Goal: Task Accomplishment & Management: Use online tool/utility

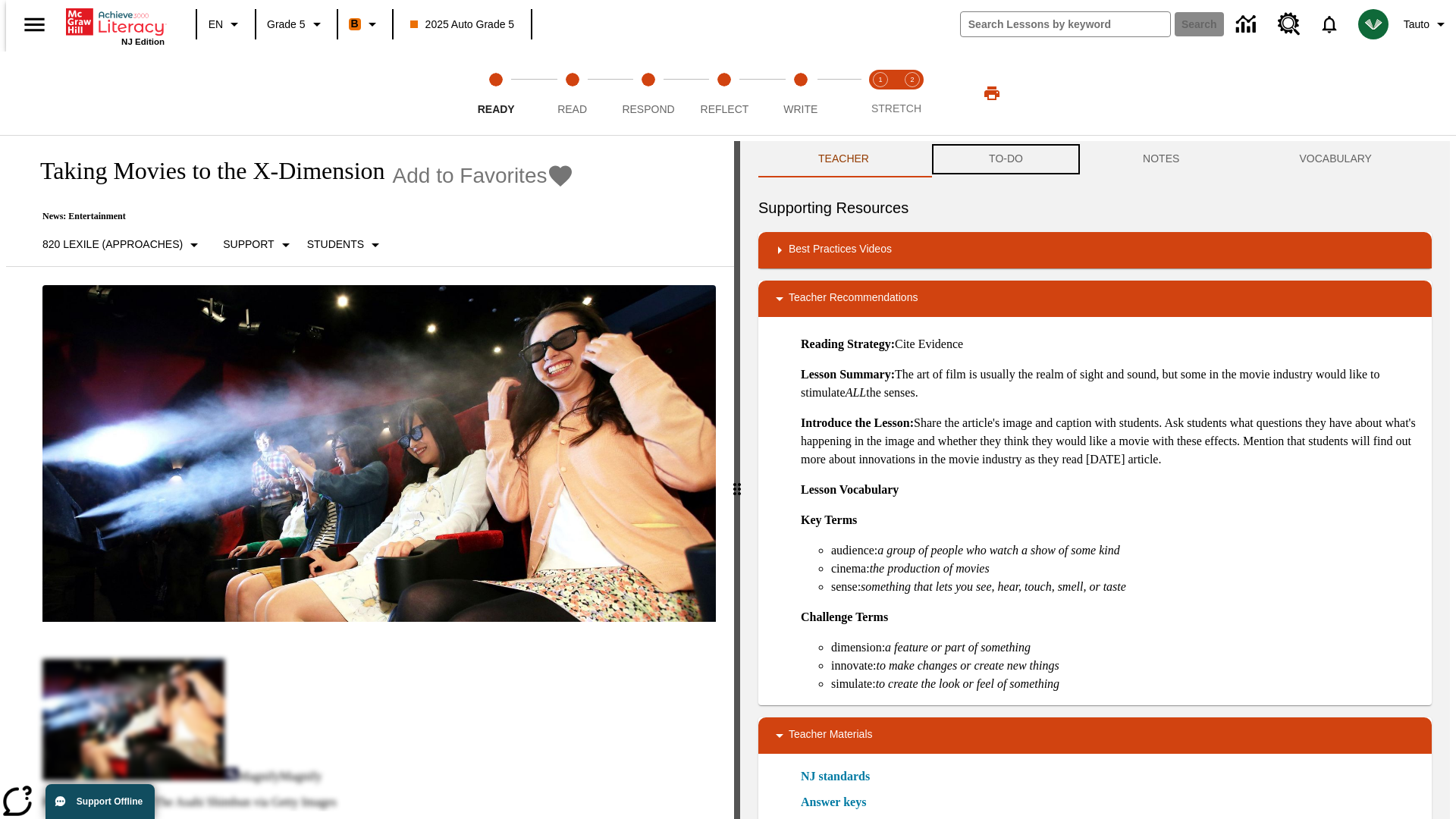
click at [1005, 160] on button "TO-DO" at bounding box center [1006, 159] width 154 height 36
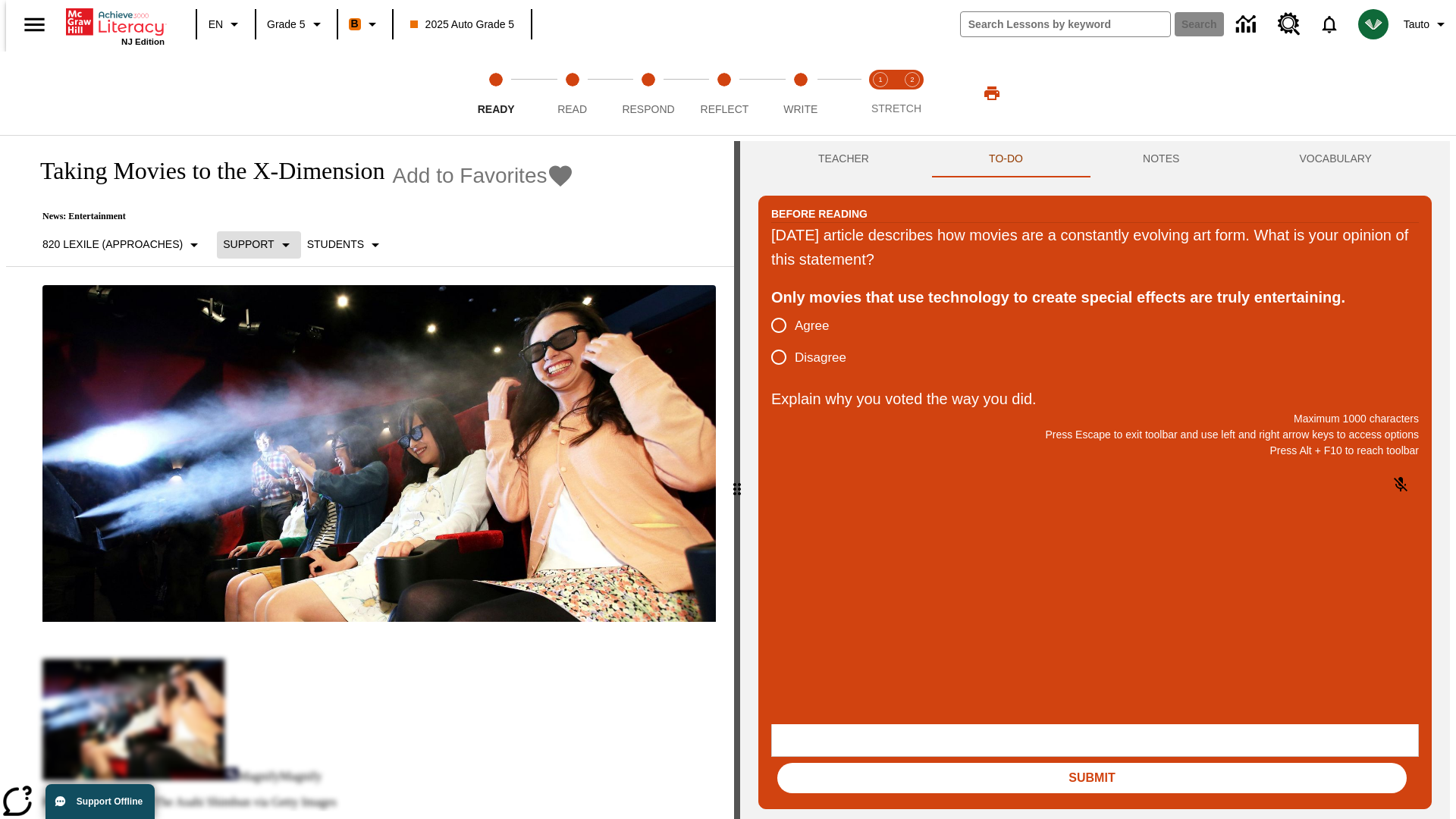
click at [251, 244] on p "Support" at bounding box center [248, 244] width 50 height 16
click at [268, 333] on p "Support" at bounding box center [268, 333] width 89 height 16
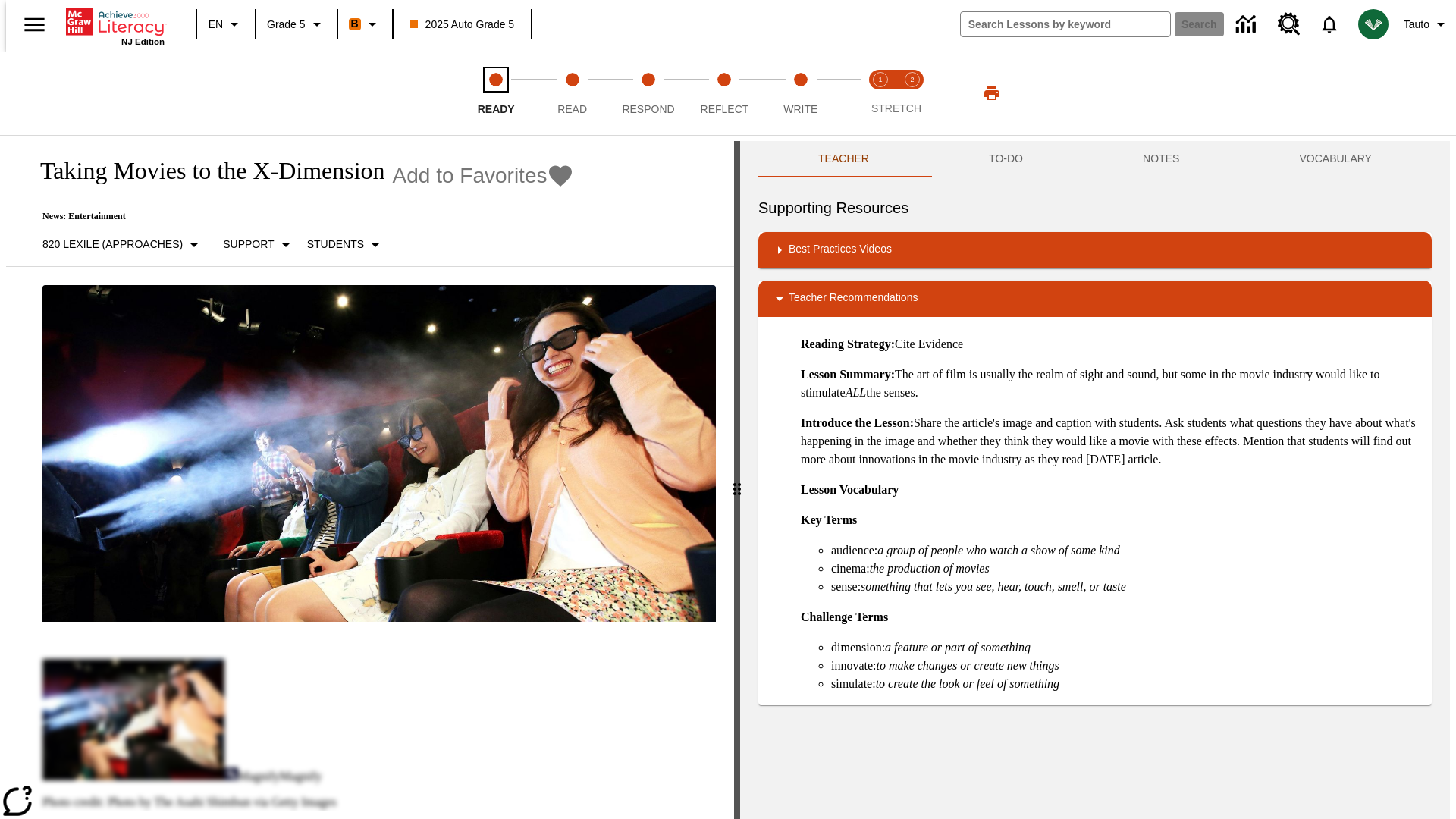
click at [496, 93] on span "Ready" at bounding box center [496, 103] width 37 height 28
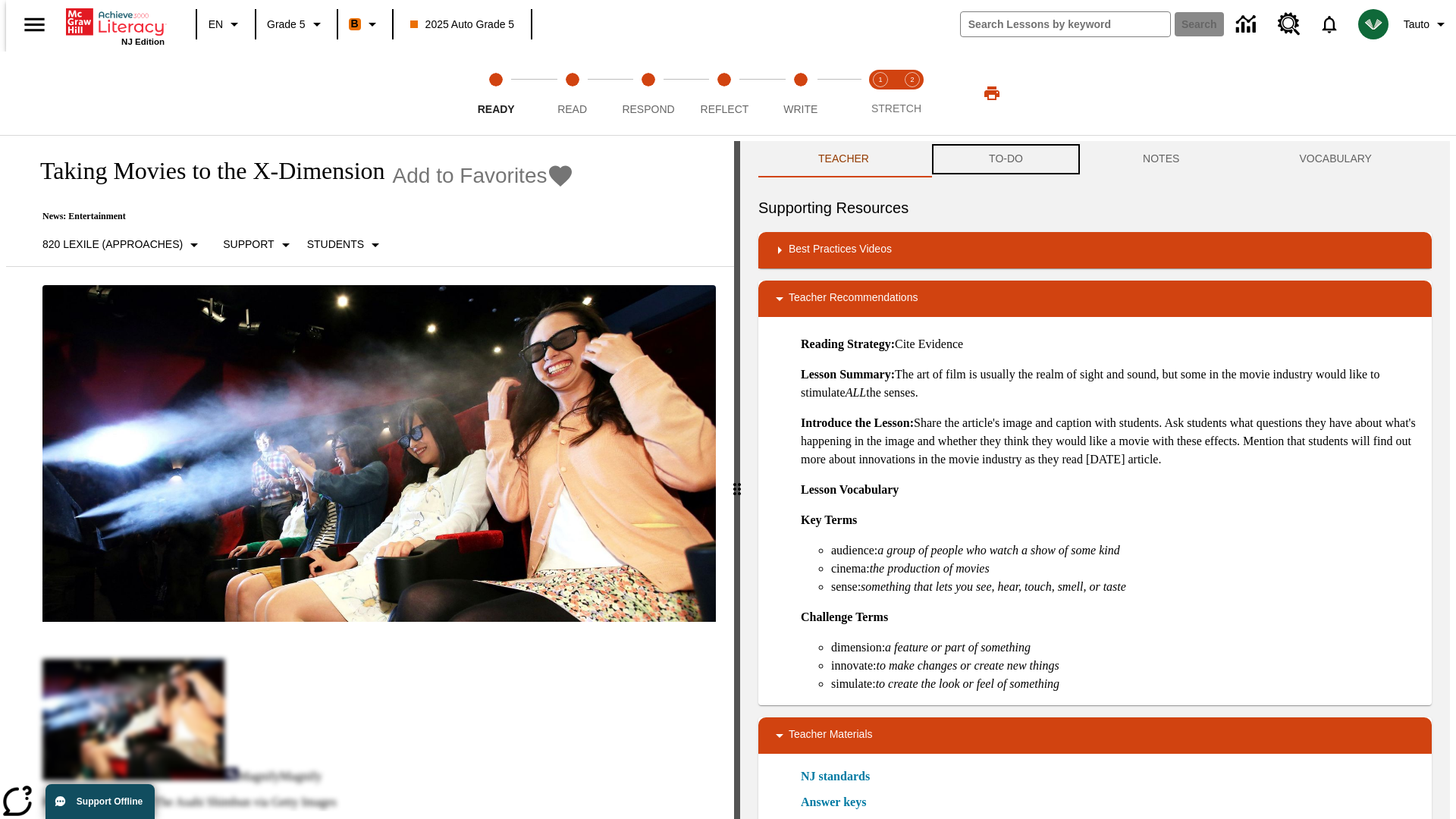
click at [1005, 160] on button "TO-DO" at bounding box center [1006, 159] width 154 height 36
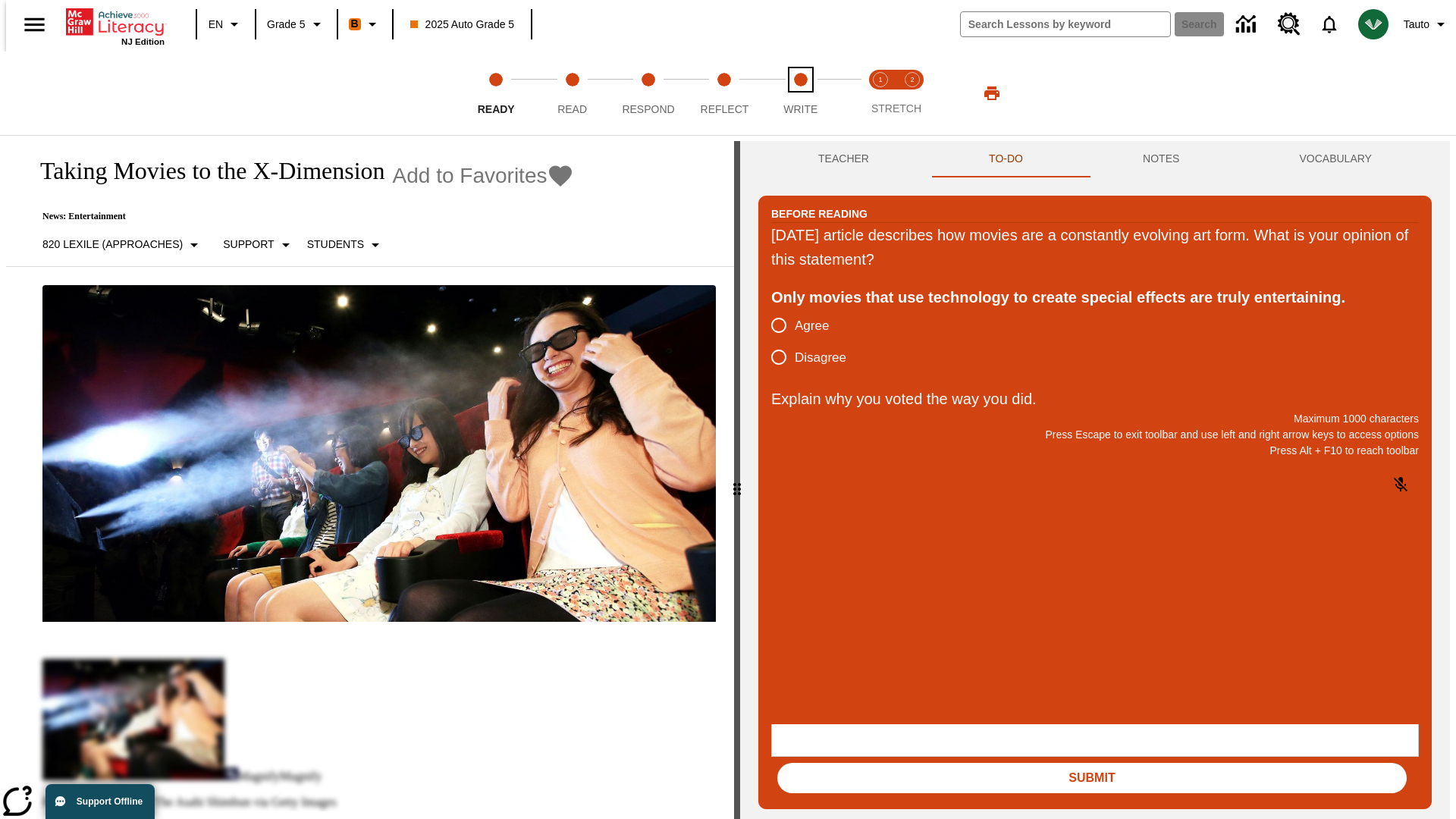
click at [800, 93] on span "Write" at bounding box center [801, 103] width 34 height 28
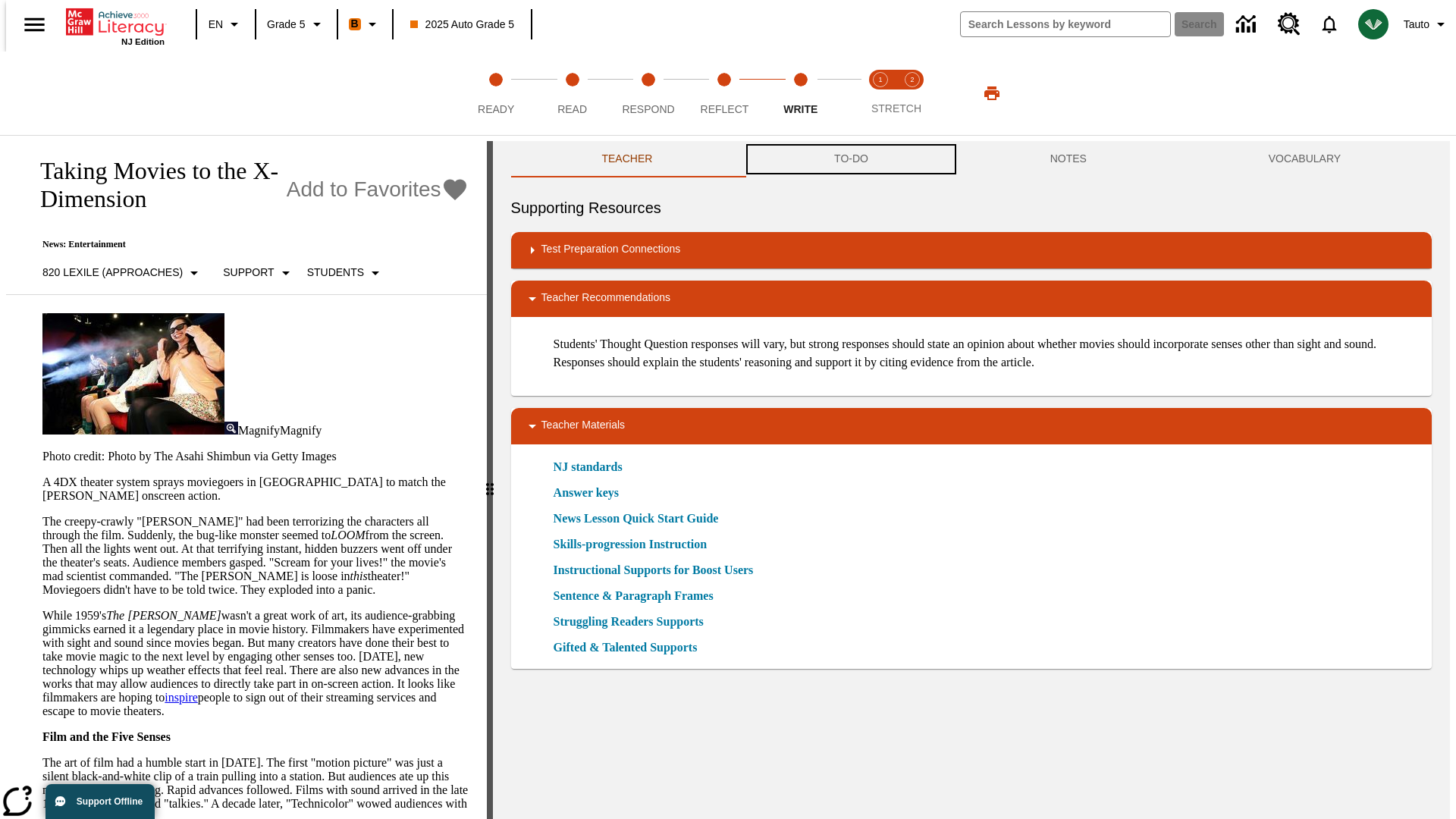
scroll to position [1, 0]
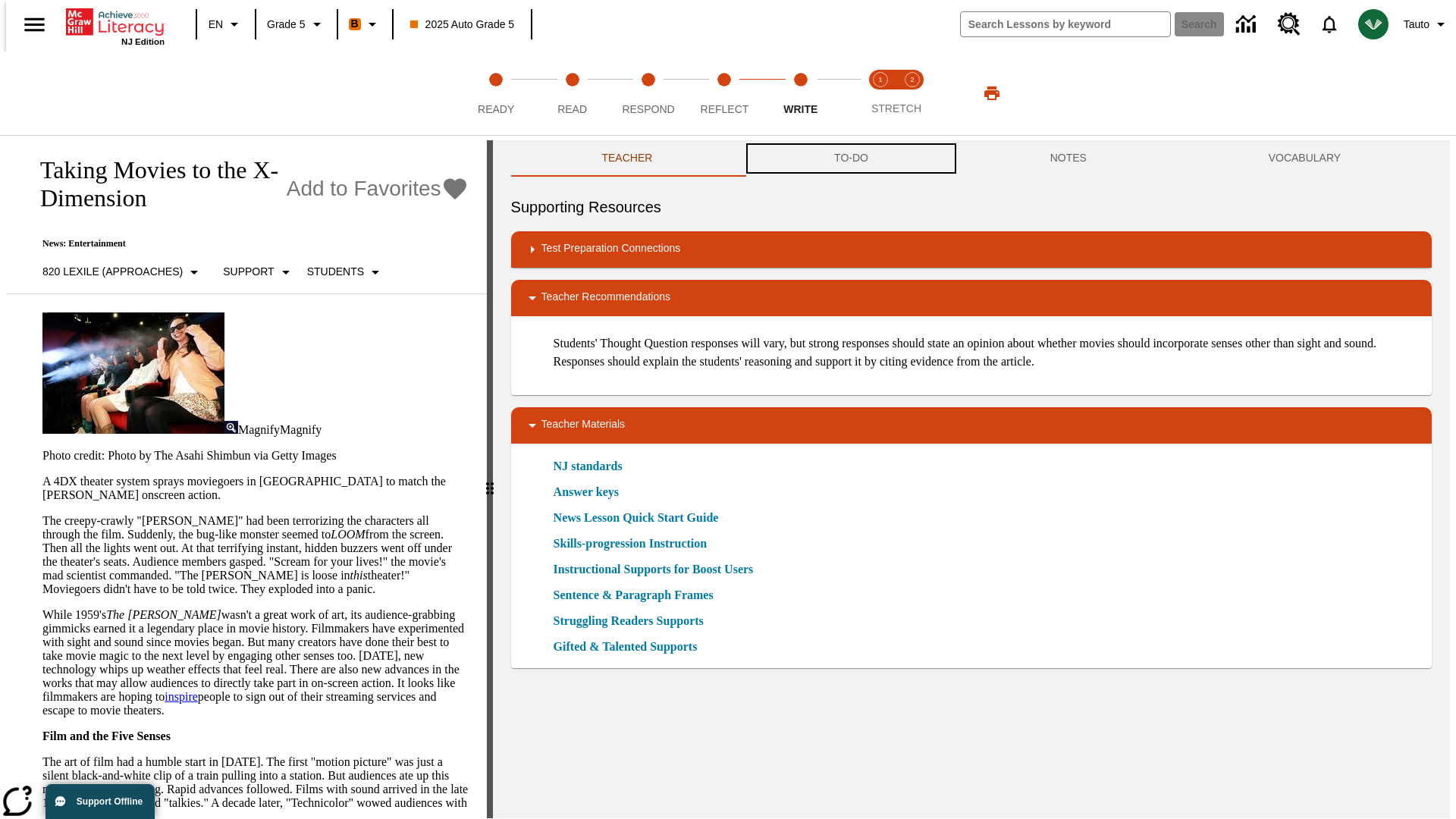
click at [850, 160] on button "TO-DO" at bounding box center [850, 159] width 216 height 36
